Goal: Task Accomplishment & Management: Manage account settings

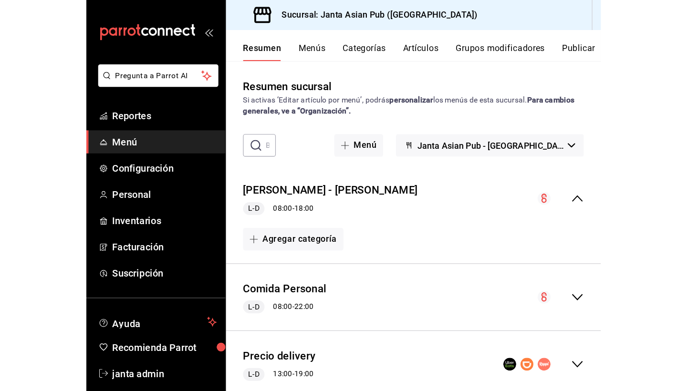
scroll to position [517, 0]
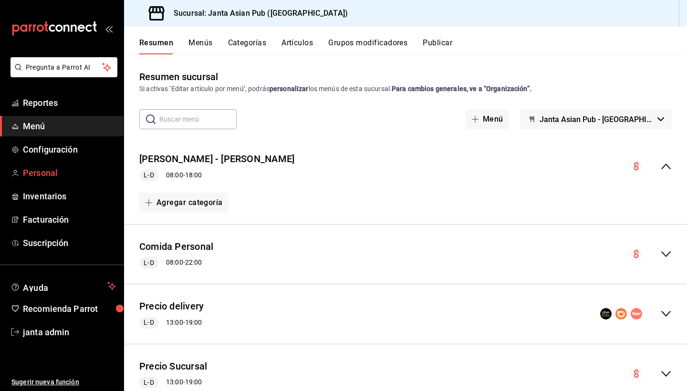
click at [49, 173] on span "Personal" at bounding box center [69, 172] width 93 height 13
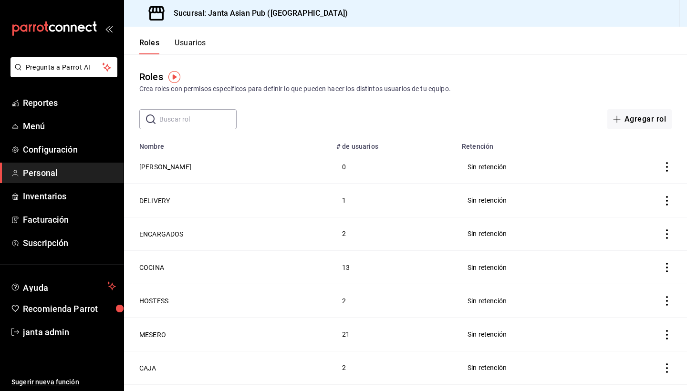
click at [198, 43] on button "Usuarios" at bounding box center [190, 46] width 31 height 16
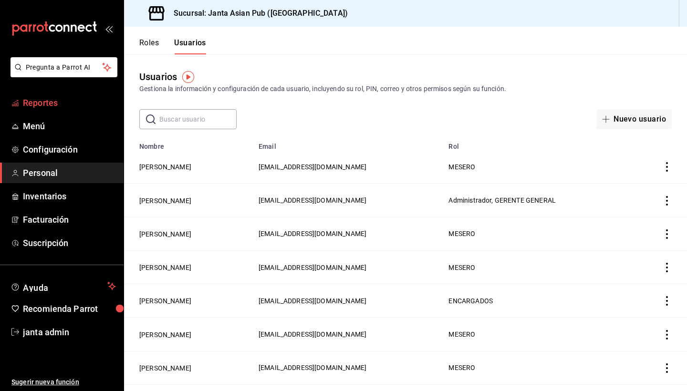
click at [49, 103] on span "Reportes" at bounding box center [69, 102] width 93 height 13
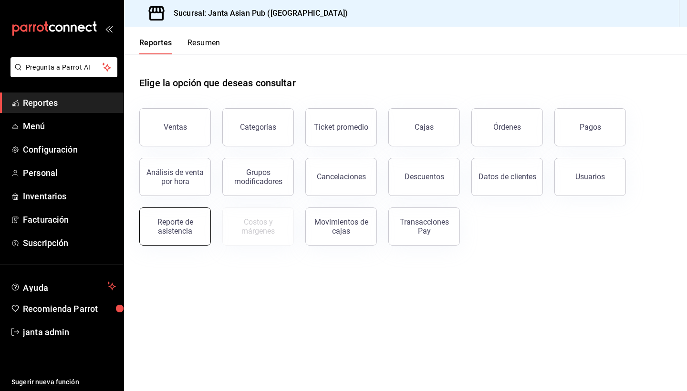
click at [156, 225] on div "Reporte de asistencia" at bounding box center [174, 227] width 59 height 18
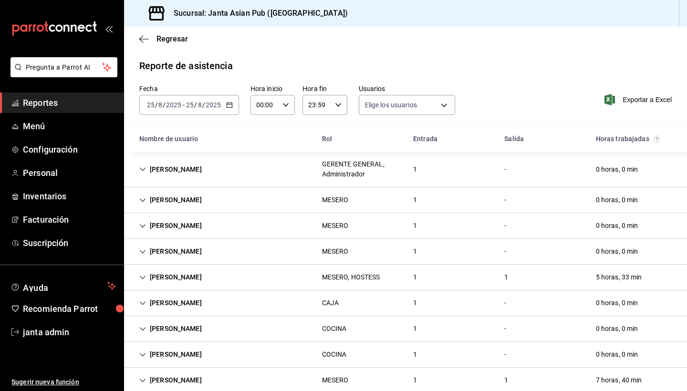
type input "0ce81fc3-f329-4ae3-8004-088a30f20492,1e181a7a-d990-4121-8841-349673544ea7,5189f…"
click at [457, 275] on div "5 horas, 33 min" at bounding box center [619, 278] width 62 height 18
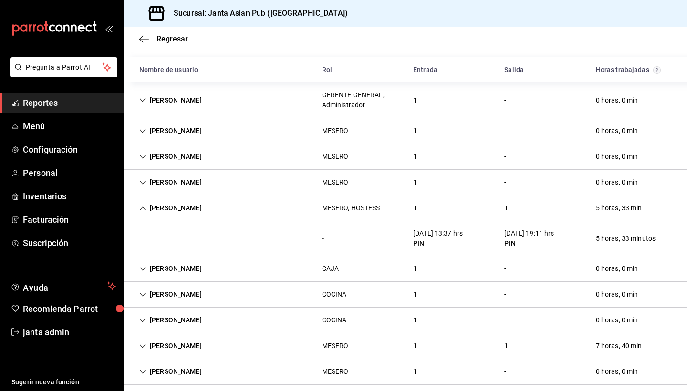
scroll to position [70, 0]
click at [145, 38] on icon "button" at bounding box center [144, 39] width 10 height 9
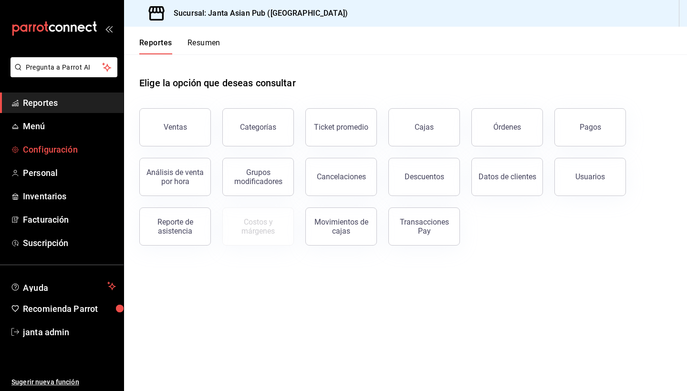
click at [47, 150] on span "Configuración" at bounding box center [69, 149] width 93 height 13
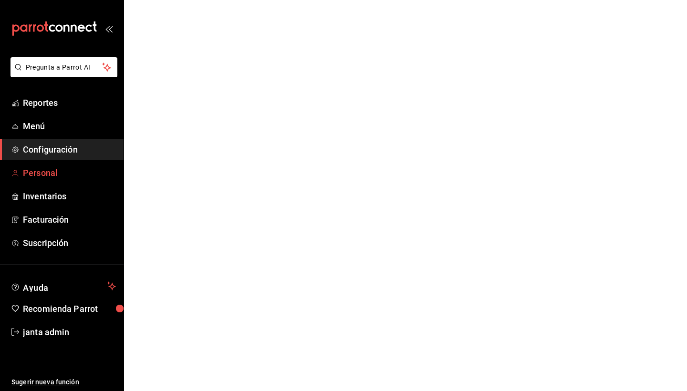
click at [47, 175] on span "Personal" at bounding box center [69, 172] width 93 height 13
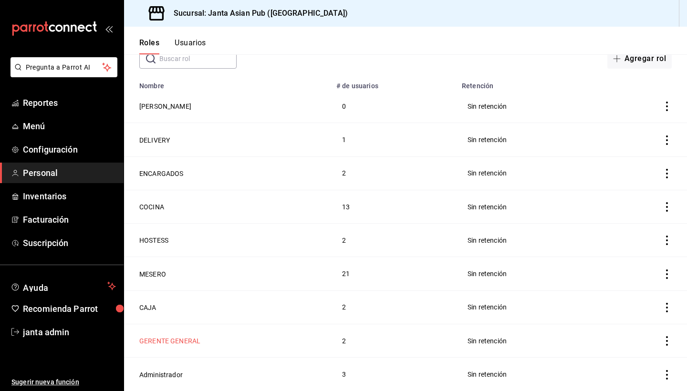
click at [185, 343] on button "GERENTE GENERAL" at bounding box center [169, 341] width 61 height 10
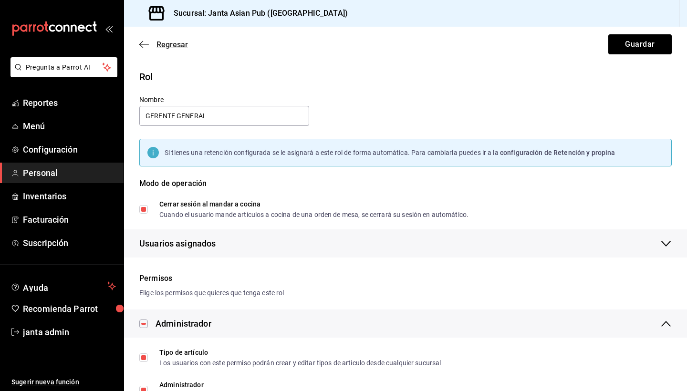
click at [145, 42] on icon "button" at bounding box center [144, 44] width 10 height 9
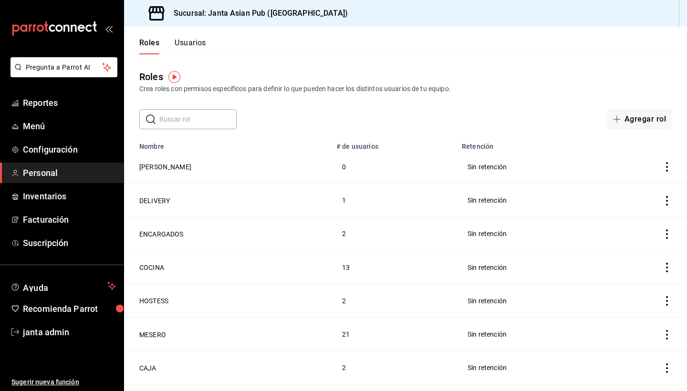
click at [181, 43] on button "Usuarios" at bounding box center [190, 46] width 31 height 16
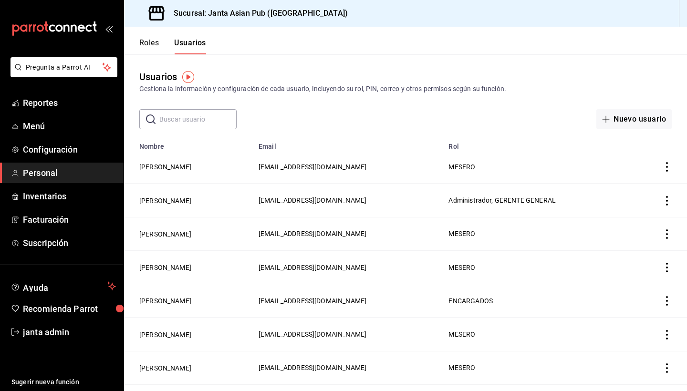
click at [253, 18] on h3 "Sucursal: Janta Asian Pub ([GEOGRAPHIC_DATA])" at bounding box center [257, 13] width 182 height 11
click at [139, 14] on div "Sucursal: Janta Asian Pub ([GEOGRAPHIC_DATA])" at bounding box center [242, 13] width 220 height 27
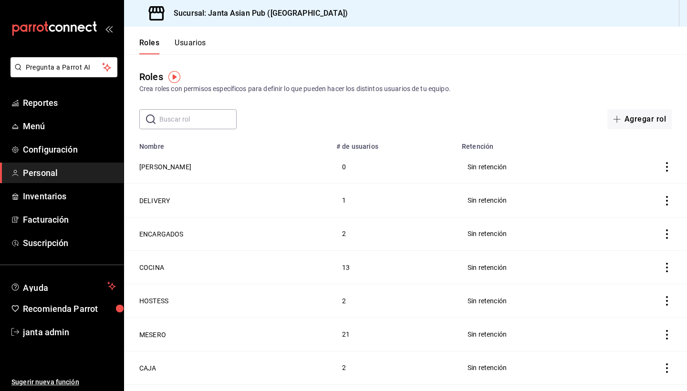
click at [265, 20] on div "Sucursal: Janta Asian Pub ([GEOGRAPHIC_DATA])" at bounding box center [242, 13] width 220 height 27
click at [107, 29] on icon "open_drawer_menu" at bounding box center [109, 29] width 8 height 8
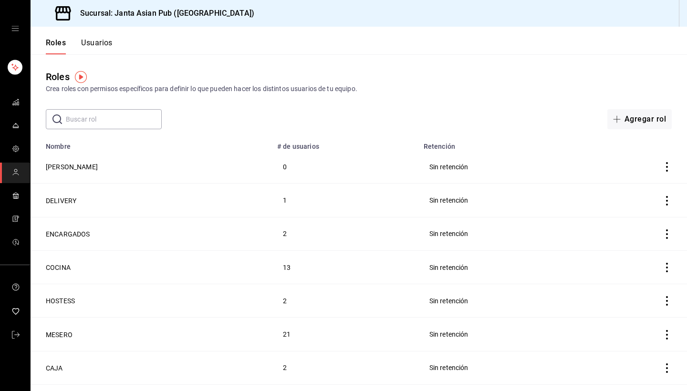
click at [18, 30] on icon "open drawer" at bounding box center [15, 29] width 8 height 8
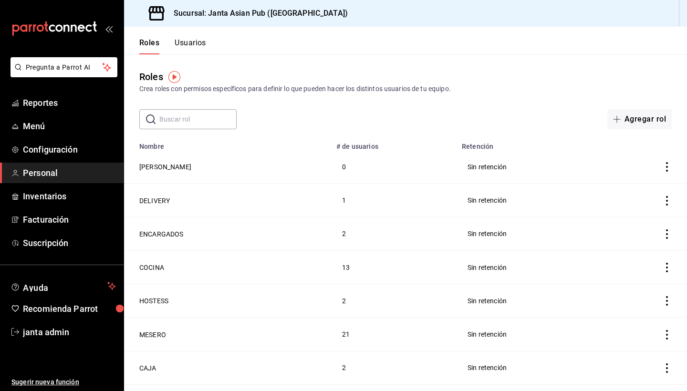
click at [65, 30] on icon "mailbox folders" at bounding box center [54, 28] width 86 height 14
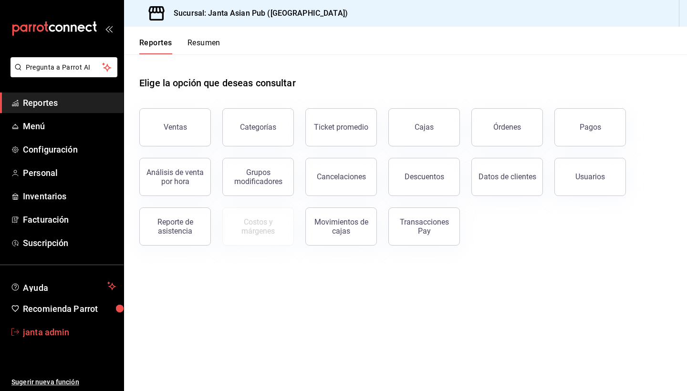
click at [50, 336] on span "janta admin" at bounding box center [69, 332] width 93 height 13
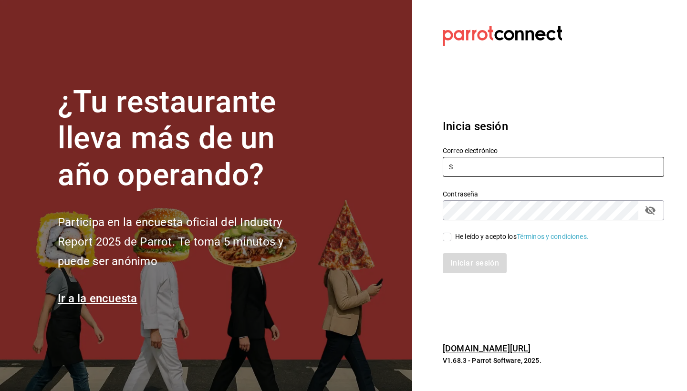
type input "sushizoneexpress@gmail.com"
click at [449, 238] on input "He leído y acepto los Términos y condiciones." at bounding box center [447, 237] width 9 height 9
checkbox input "true"
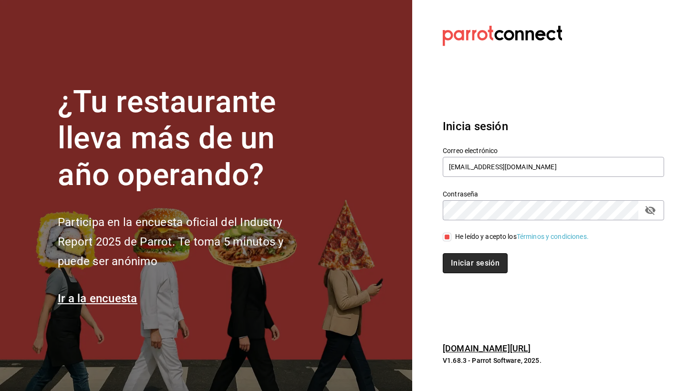
click at [469, 256] on button "Iniciar sesión" at bounding box center [475, 263] width 65 height 20
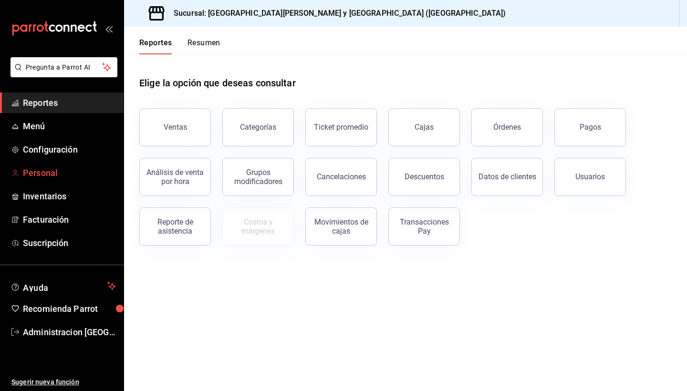
click at [47, 174] on span "Personal" at bounding box center [69, 172] width 93 height 13
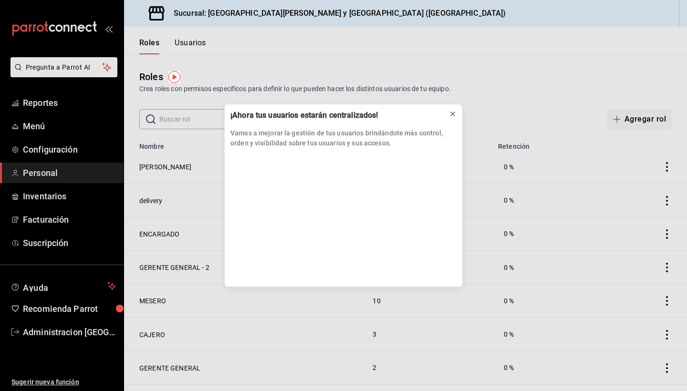
click at [445, 117] on button at bounding box center [452, 113] width 15 height 15
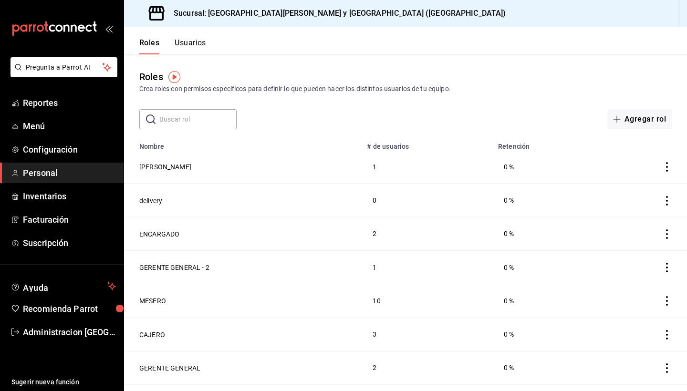
click at [198, 45] on button "Usuarios" at bounding box center [190, 46] width 31 height 16
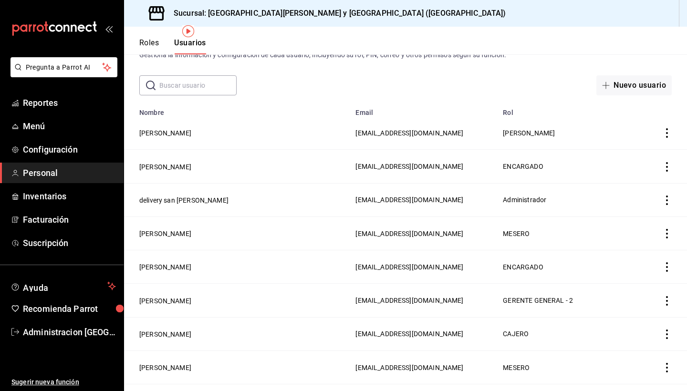
scroll to position [56, 0]
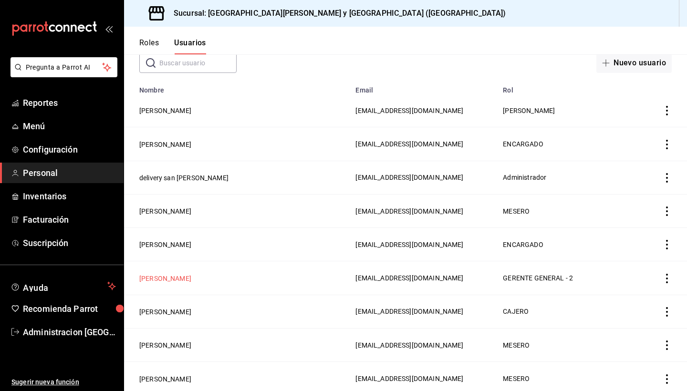
click at [156, 277] on button "Luis Lepe" at bounding box center [165, 279] width 52 height 10
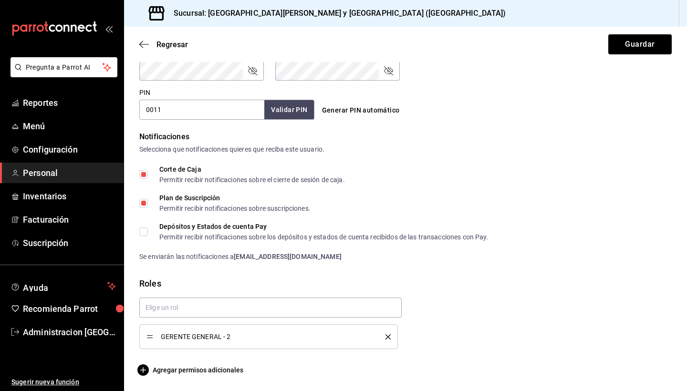
scroll to position [424, 0]
click at [315, 304] on input "text" at bounding box center [270, 308] width 262 height 20
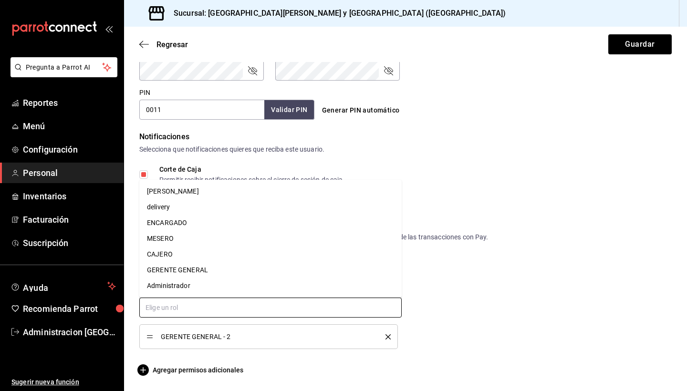
click at [301, 289] on li "Administrador" at bounding box center [270, 286] width 262 height 16
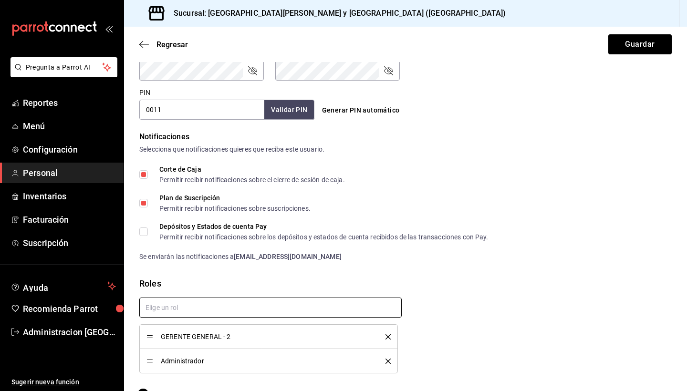
scroll to position [446, 0]
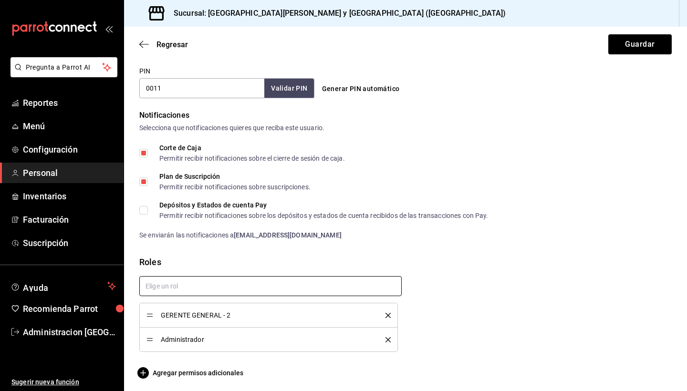
click at [263, 290] on input "text" at bounding box center [270, 286] width 262 height 20
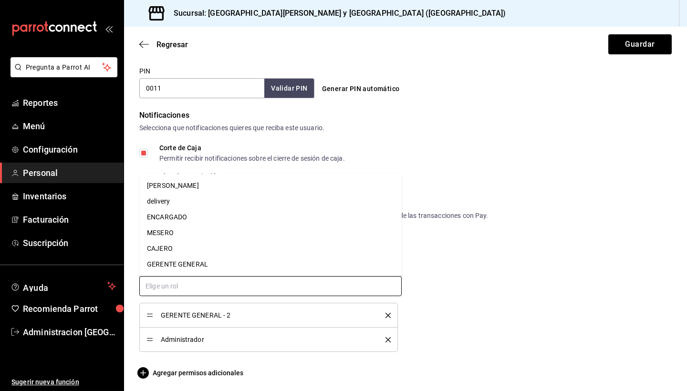
scroll to position [0, 0]
click at [490, 308] on div "GERENTE GENERAL - 2 Administrador" at bounding box center [402, 310] width 540 height 83
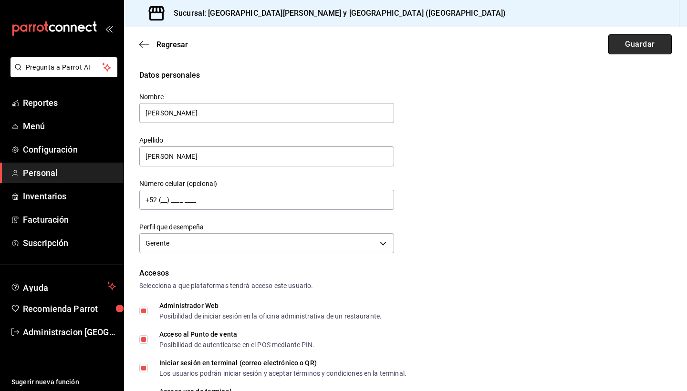
click at [628, 46] on button "Guardar" at bounding box center [639, 44] width 63 height 20
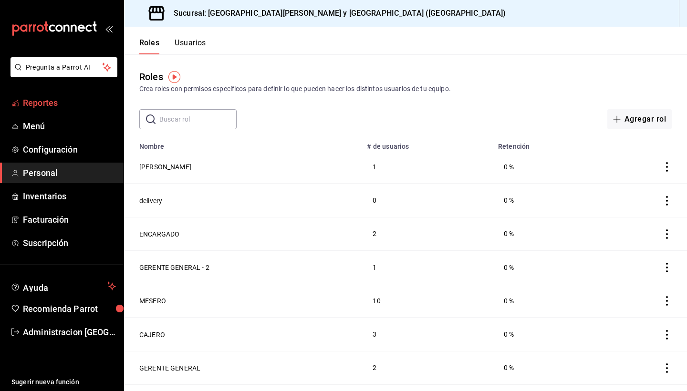
click at [49, 101] on span "Reportes" at bounding box center [69, 102] width 93 height 13
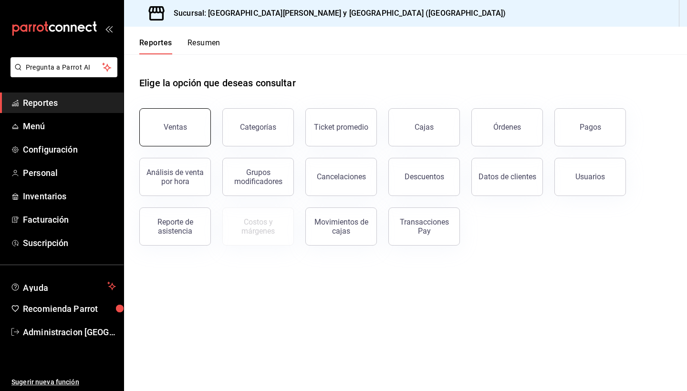
click at [204, 141] on button "Ventas" at bounding box center [175, 127] width 72 height 38
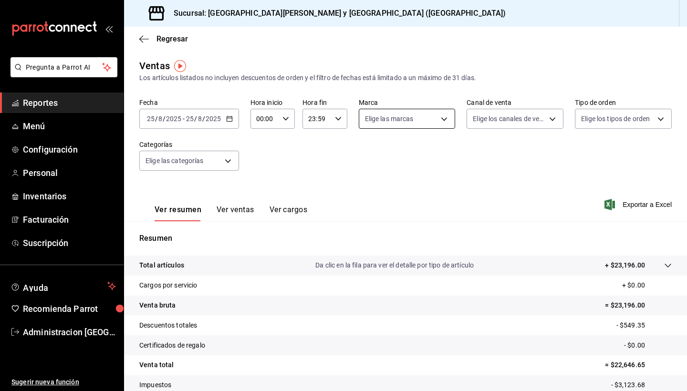
click at [431, 124] on body "Pregunta a Parrot AI Reportes Menú Configuración Personal Inventarios Facturaci…" at bounding box center [343, 195] width 687 height 391
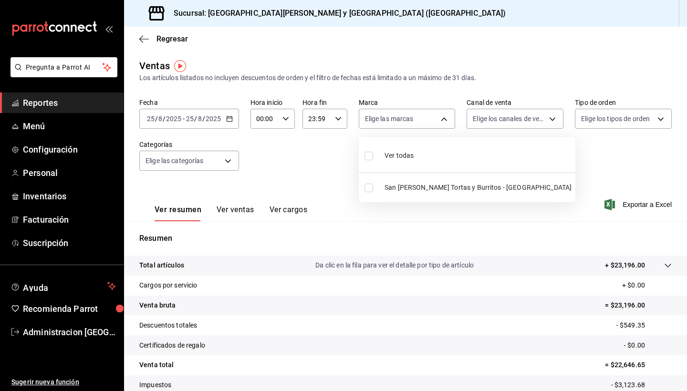
click at [304, 154] on div at bounding box center [343, 195] width 687 height 391
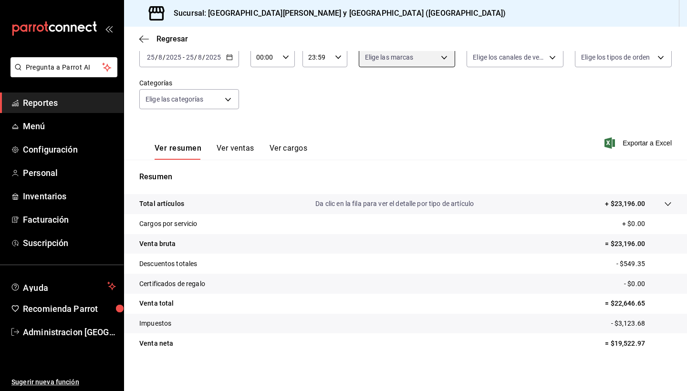
scroll to position [63, 0]
